Goal: Transaction & Acquisition: Book appointment/travel/reservation

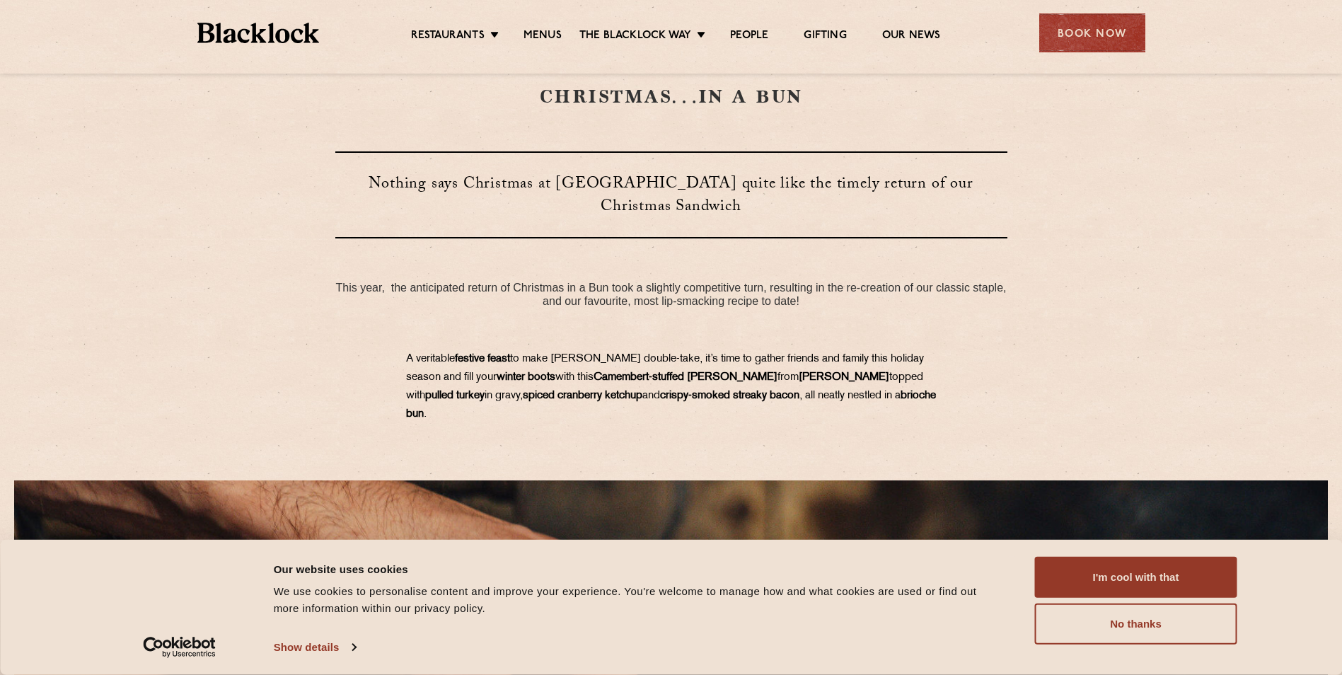
scroll to position [425, 0]
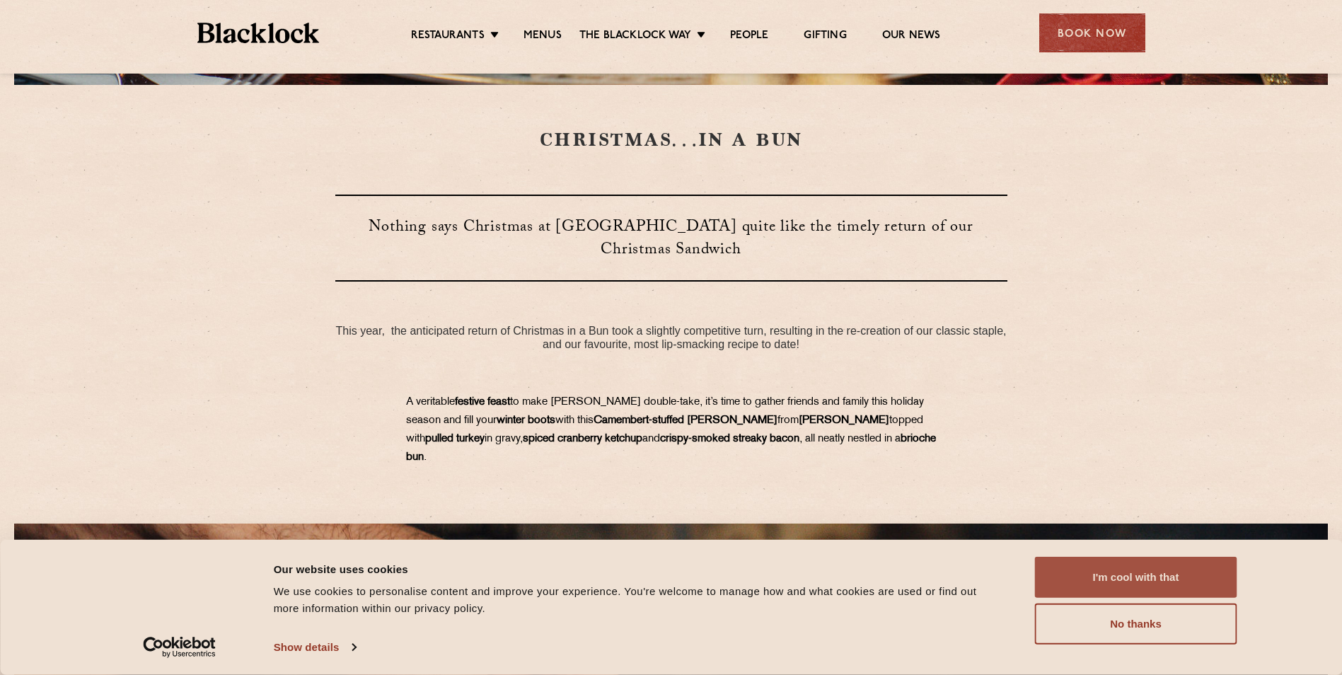
click at [1152, 582] on button "I'm cool with that" at bounding box center [1136, 577] width 202 height 41
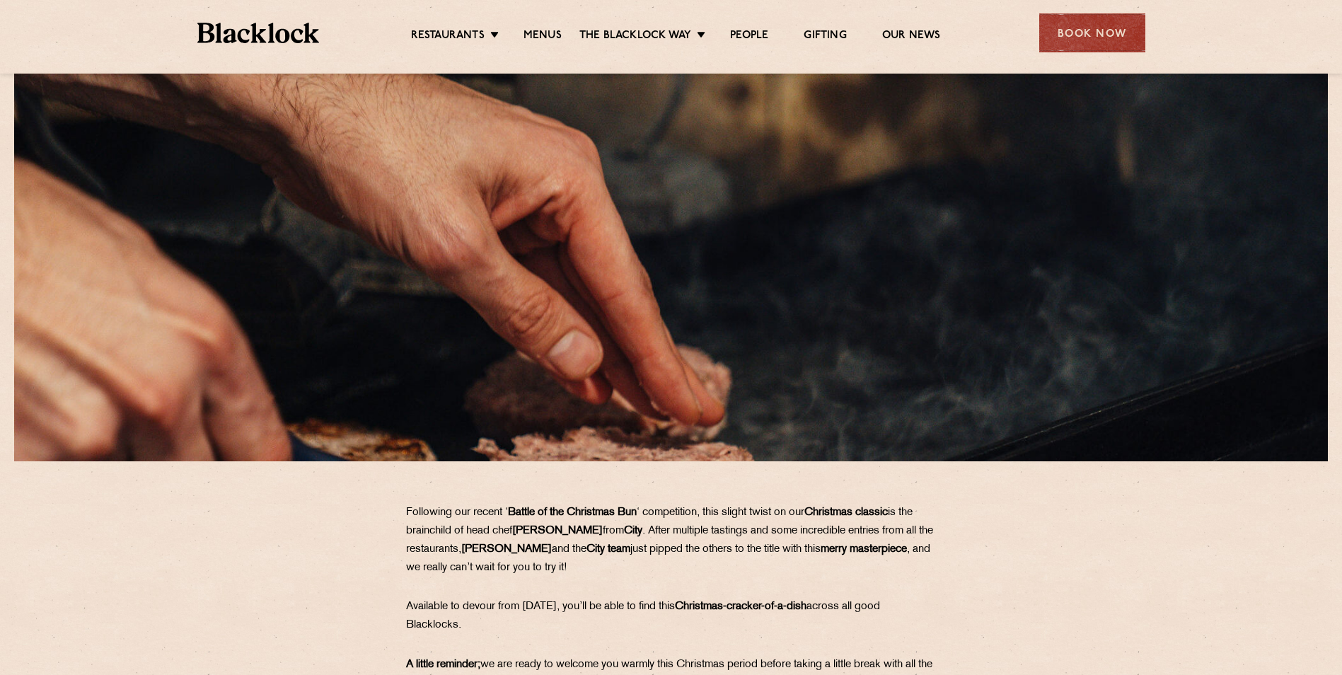
scroll to position [321, 0]
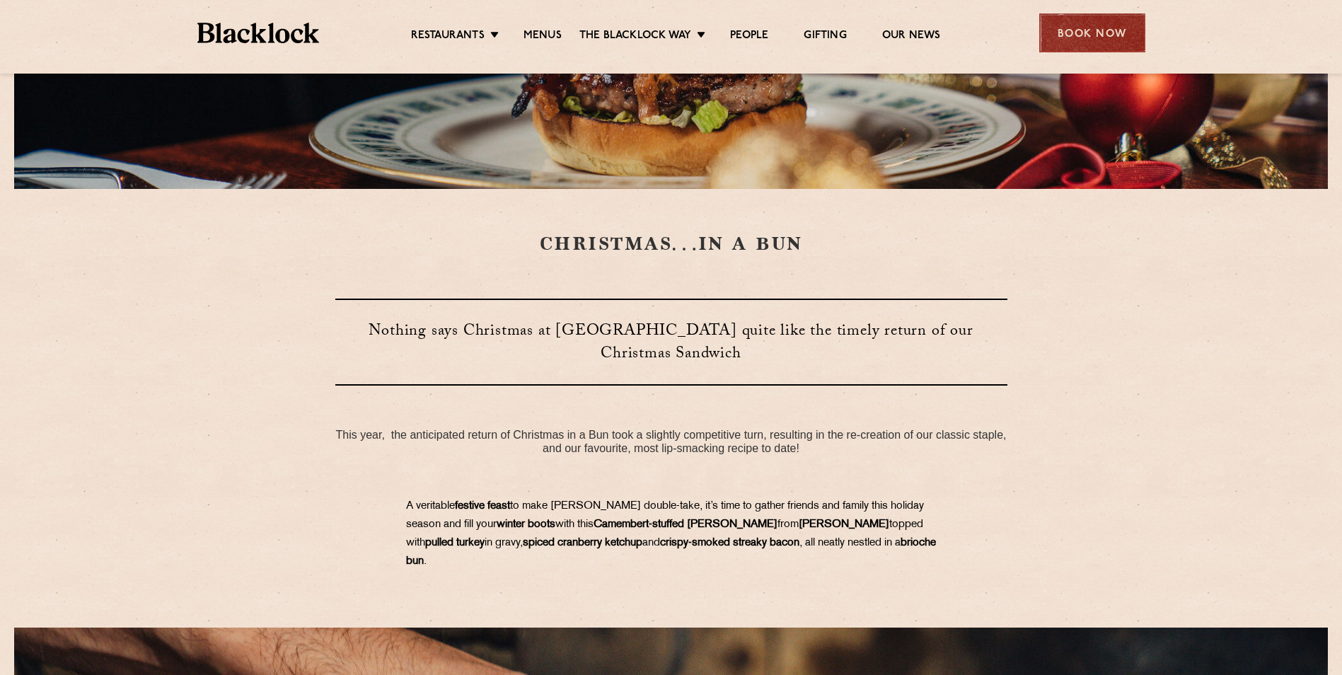
click at [1047, 31] on div "Book Now" at bounding box center [1093, 32] width 106 height 39
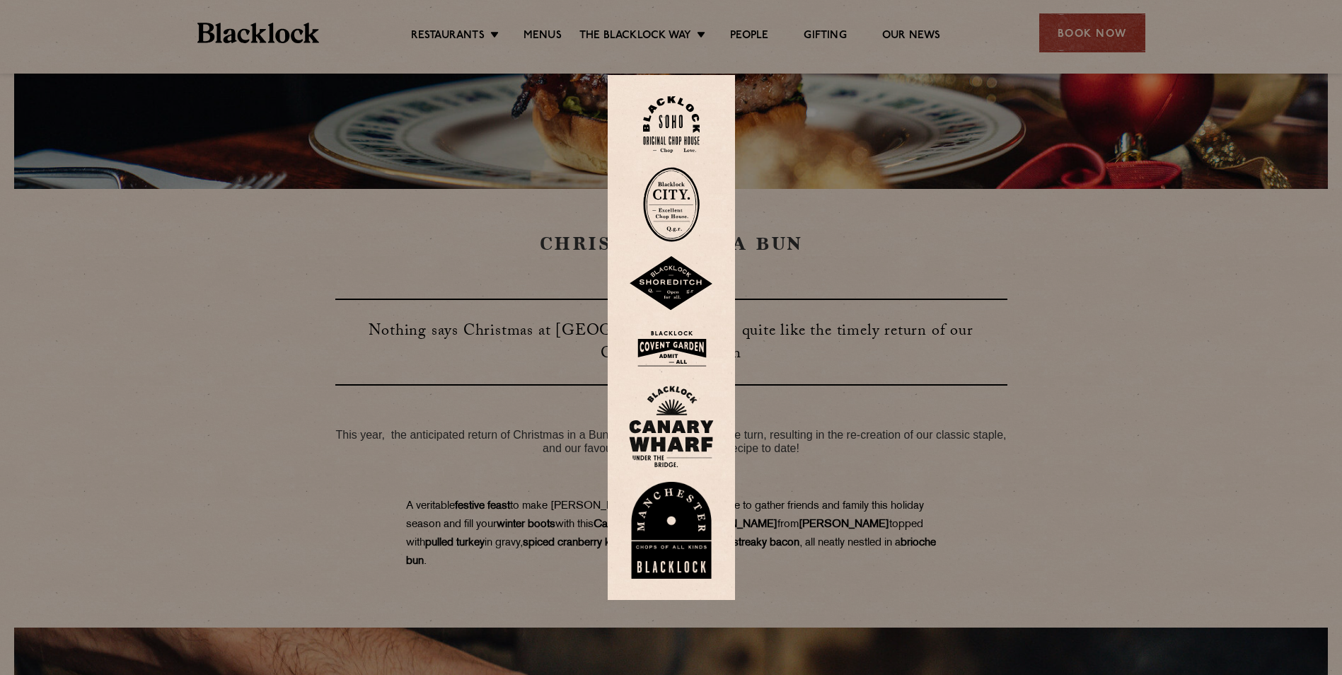
click at [668, 213] on img at bounding box center [671, 204] width 57 height 75
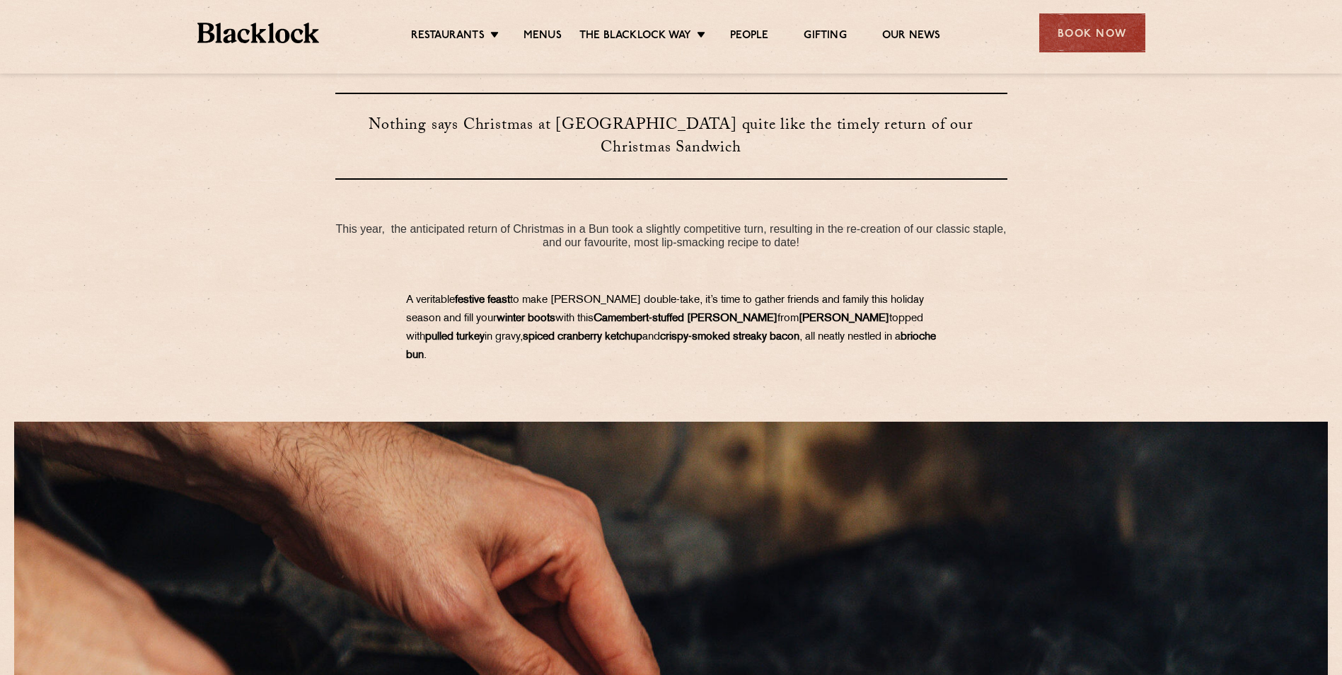
scroll to position [594, 0]
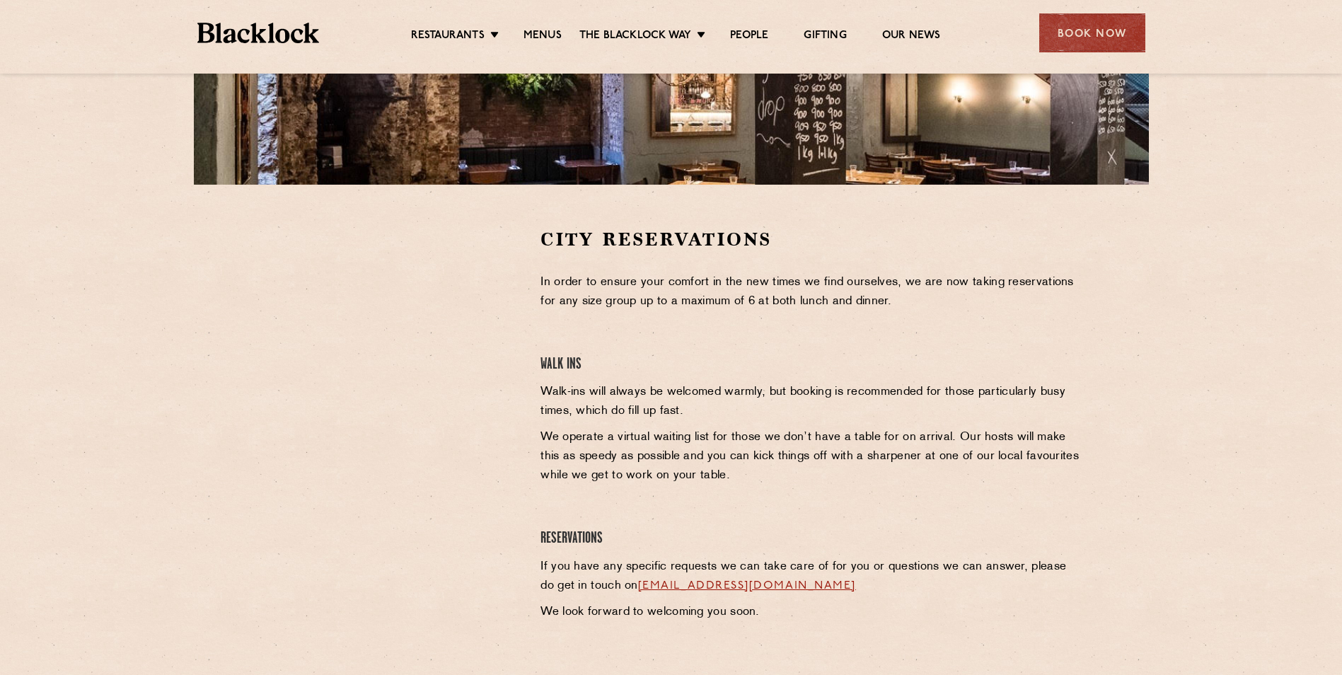
scroll to position [354, 0]
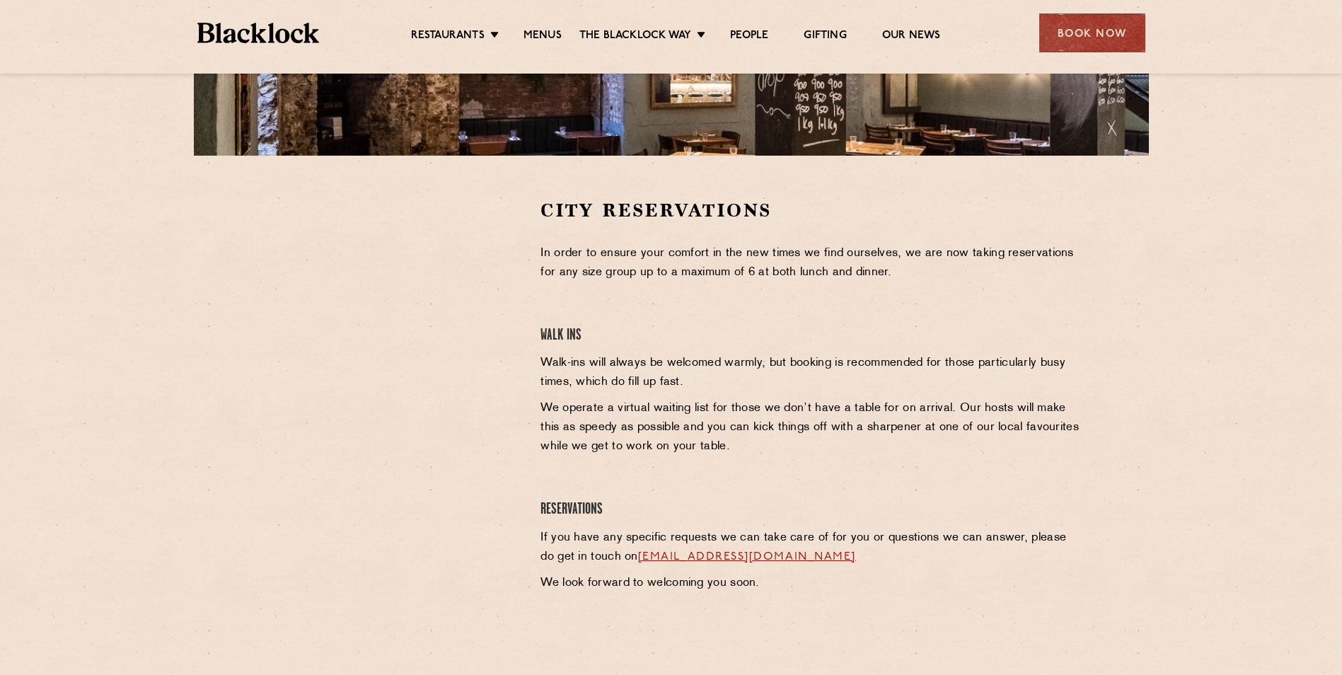
click at [930, 267] on p "In order to ensure your comfort in the new times we find ourselves, we are now …" at bounding box center [812, 263] width 543 height 38
